Goal: Navigation & Orientation: Find specific page/section

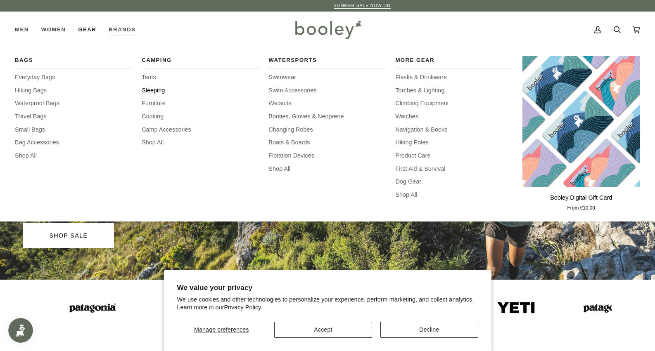
click at [159, 90] on span "Sleeping" at bounding box center [201, 90] width 118 height 9
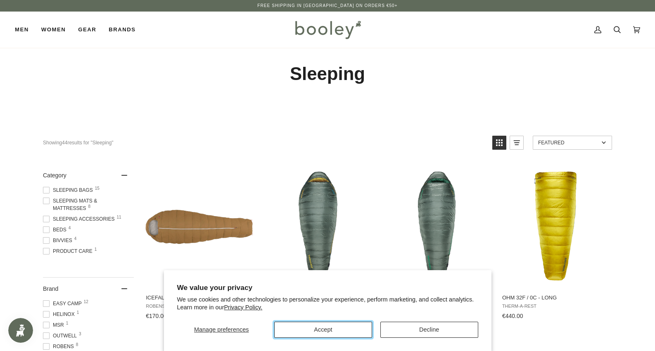
click at [335, 333] on button "Accept" at bounding box center [323, 330] width 98 height 16
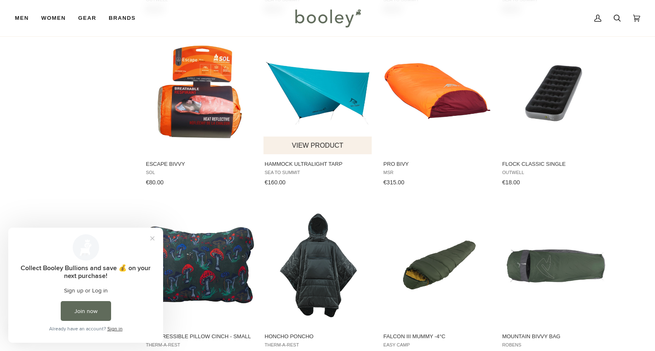
scroll to position [738, 0]
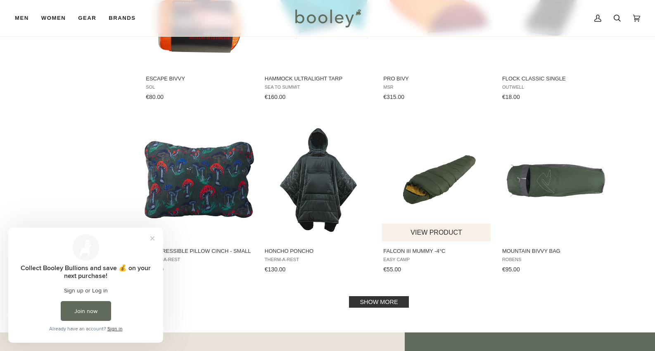
click at [441, 180] on img "Falcon III Mummy -4°C" at bounding box center [436, 179] width 109 height 109
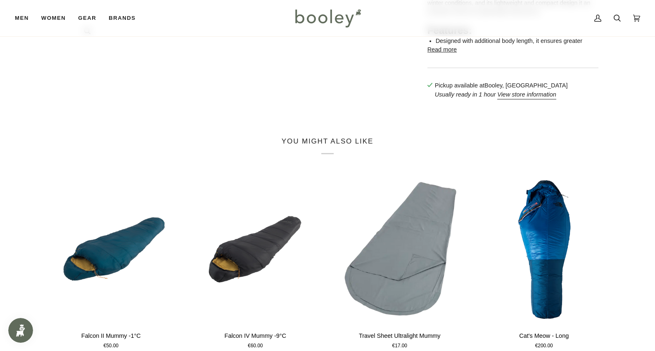
scroll to position [480, 0]
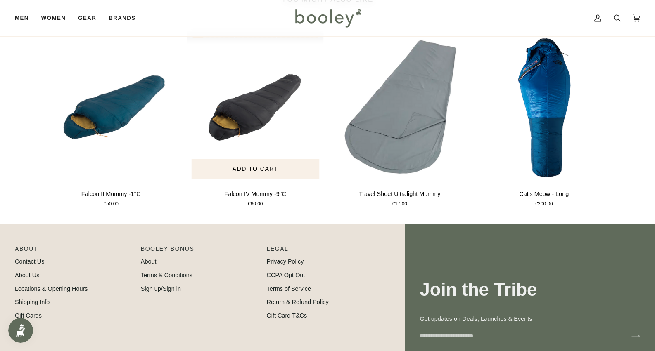
click at [242, 142] on img "Falcon IV Mummy -9°C" at bounding box center [255, 107] width 136 height 151
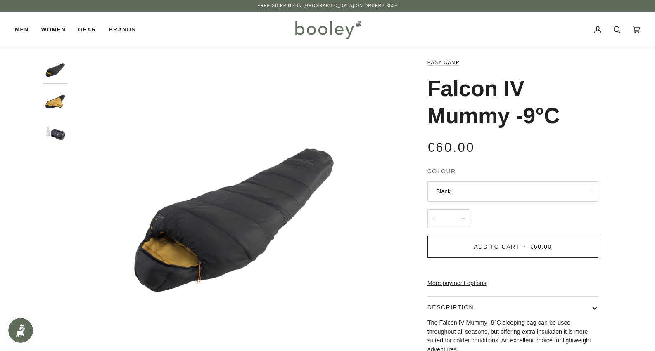
click at [63, 137] on img "Easy Camp Falcon IV Mummy -9°C Black - Booley Galway" at bounding box center [55, 133] width 25 height 25
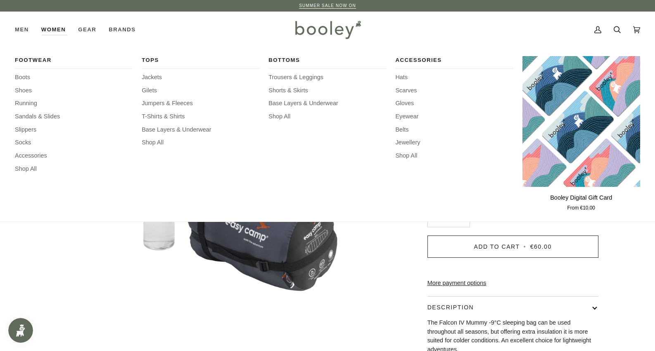
click at [190, 123] on div "Tops Jackets Gilets Jumpers & Fleeces T-Shirts & Shirts Base Layers & Underwear…" at bounding box center [201, 134] width 118 height 157
click at [194, 129] on span "Base Layers & Underwear" at bounding box center [201, 130] width 118 height 9
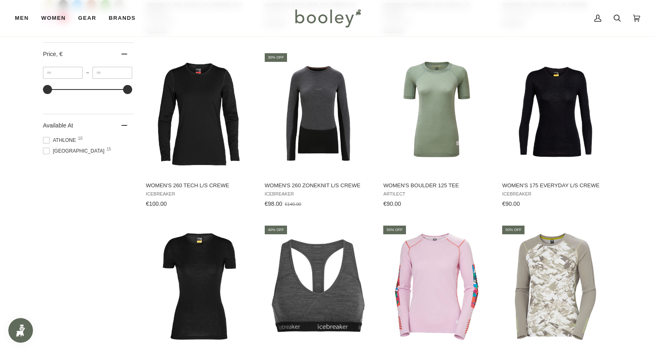
scroll to position [534, 0]
